Goal: Task Accomplishment & Management: Manage account settings

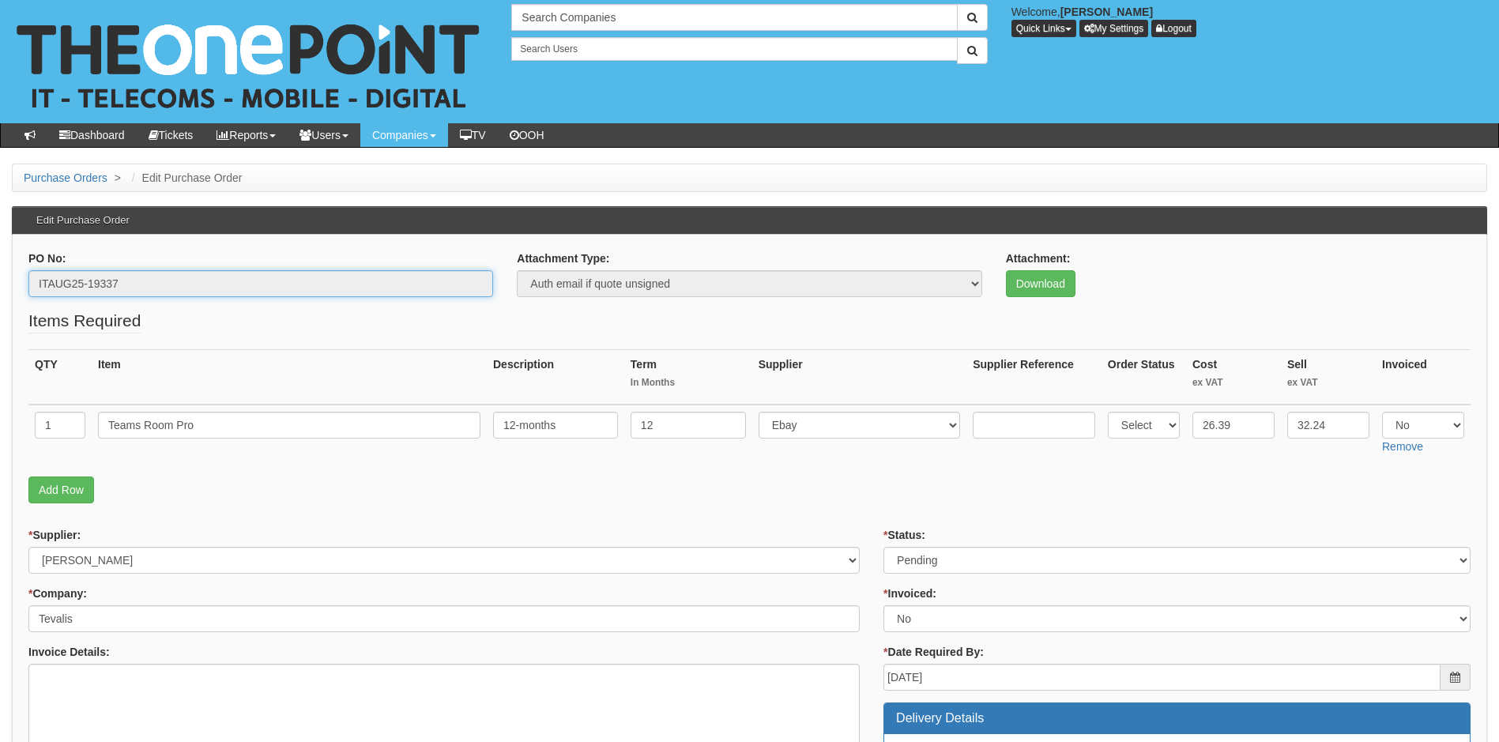
drag, startPoint x: 77, startPoint y: 279, endPoint x: 28, endPoint y: 279, distance: 49.8
click at [28, 279] on div "PO No: ITAUG25-19337" at bounding box center [261, 279] width 488 height 58
drag, startPoint x: 145, startPoint y: 288, endPoint x: 22, endPoint y: 297, distance: 122.8
click at [22, 297] on div "PO No: ITAUG25-19339" at bounding box center [261, 279] width 488 height 58
